Goal: Navigation & Orientation: Find specific page/section

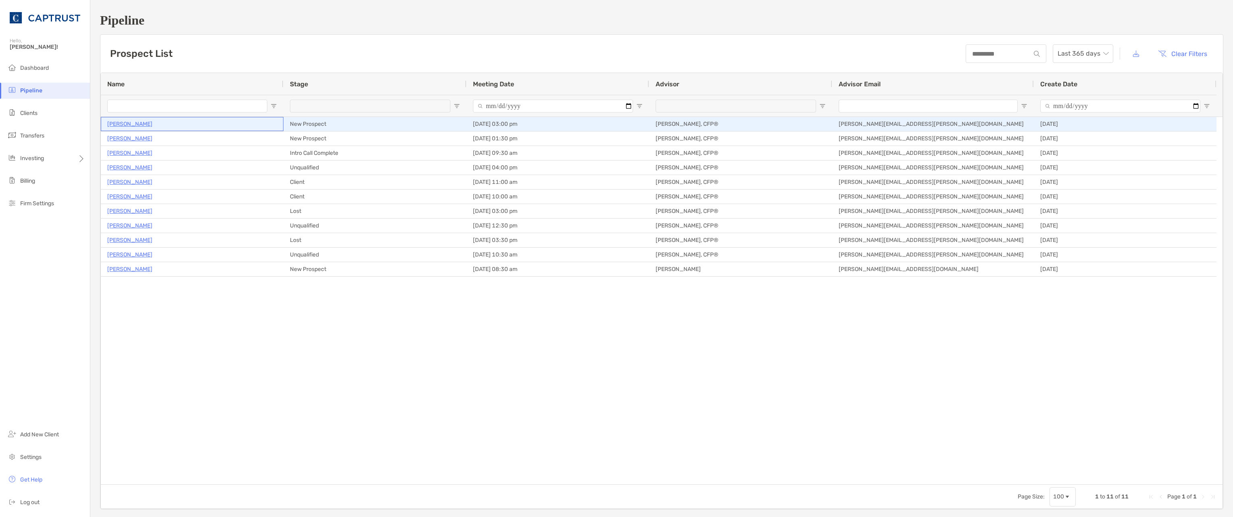
click at [124, 126] on p "[PERSON_NAME]" at bounding box center [129, 124] width 45 height 10
